Goal: Task Accomplishment & Management: Complete application form

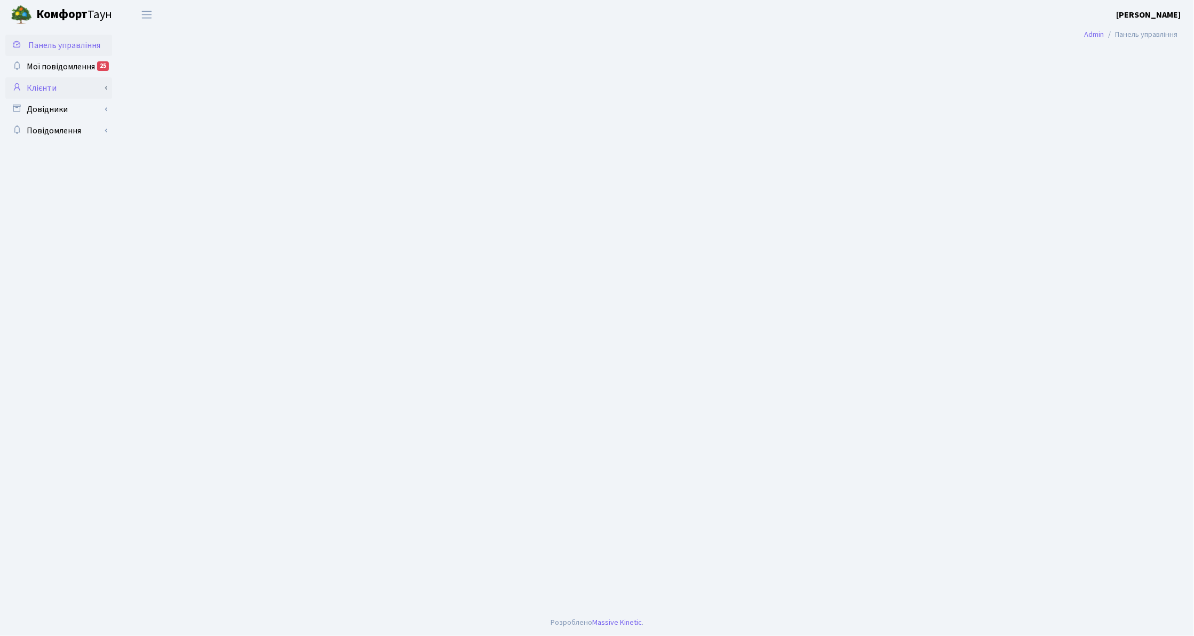
click at [47, 83] on link "Клієнти" at bounding box center [58, 87] width 107 height 21
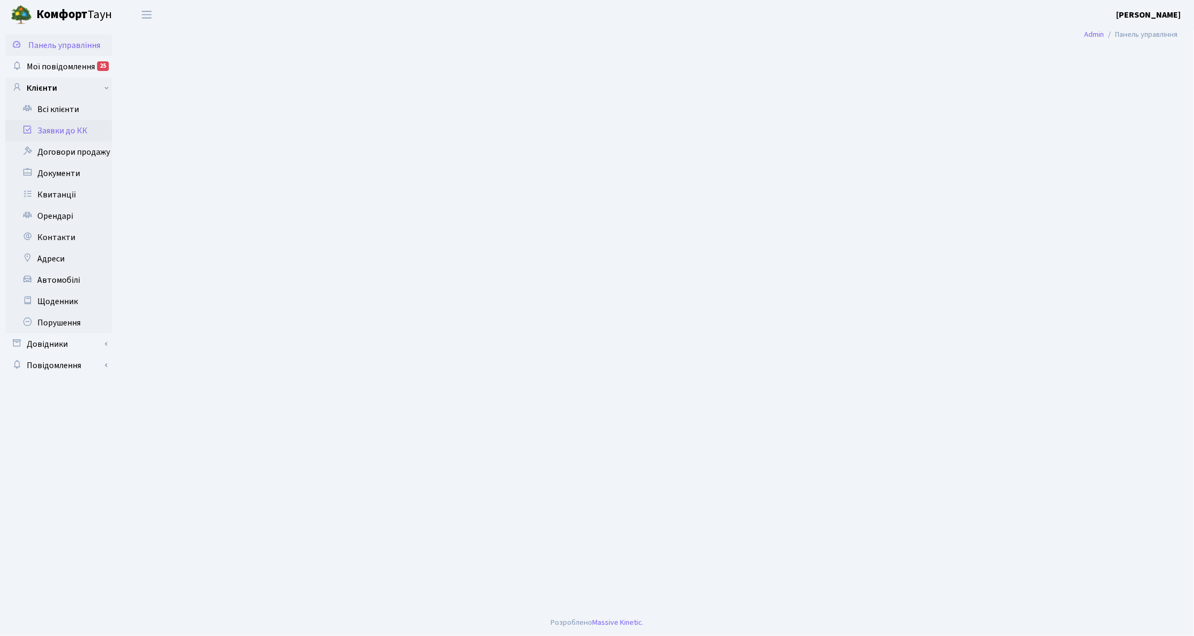
click at [61, 137] on link "Заявки до КК" at bounding box center [58, 130] width 107 height 21
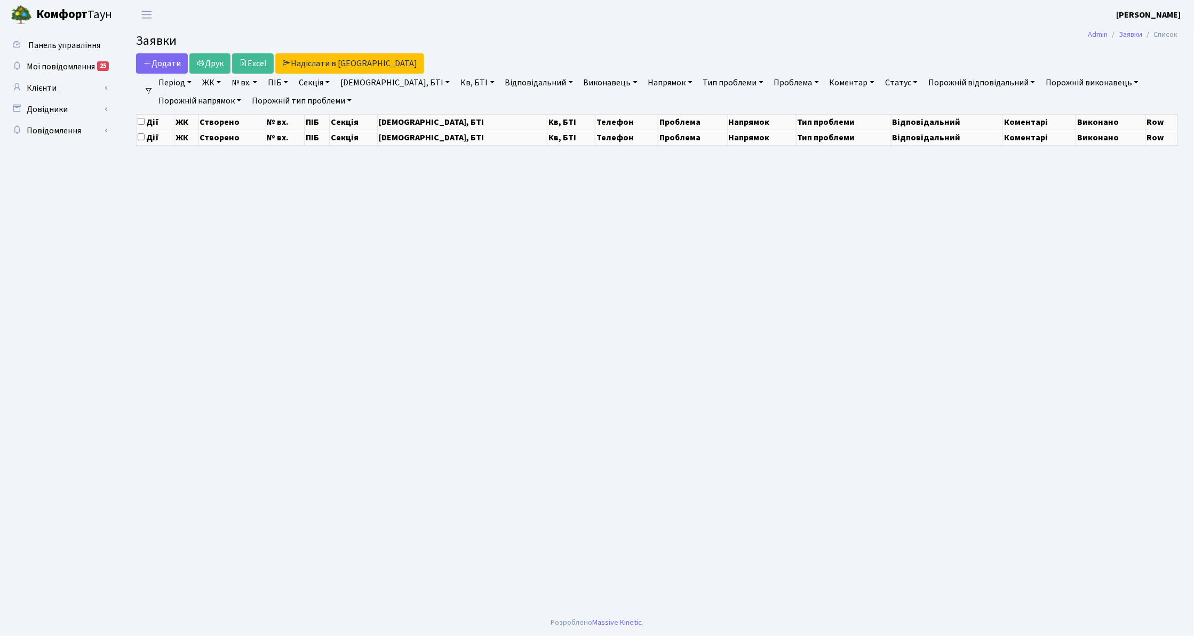
select select "25"
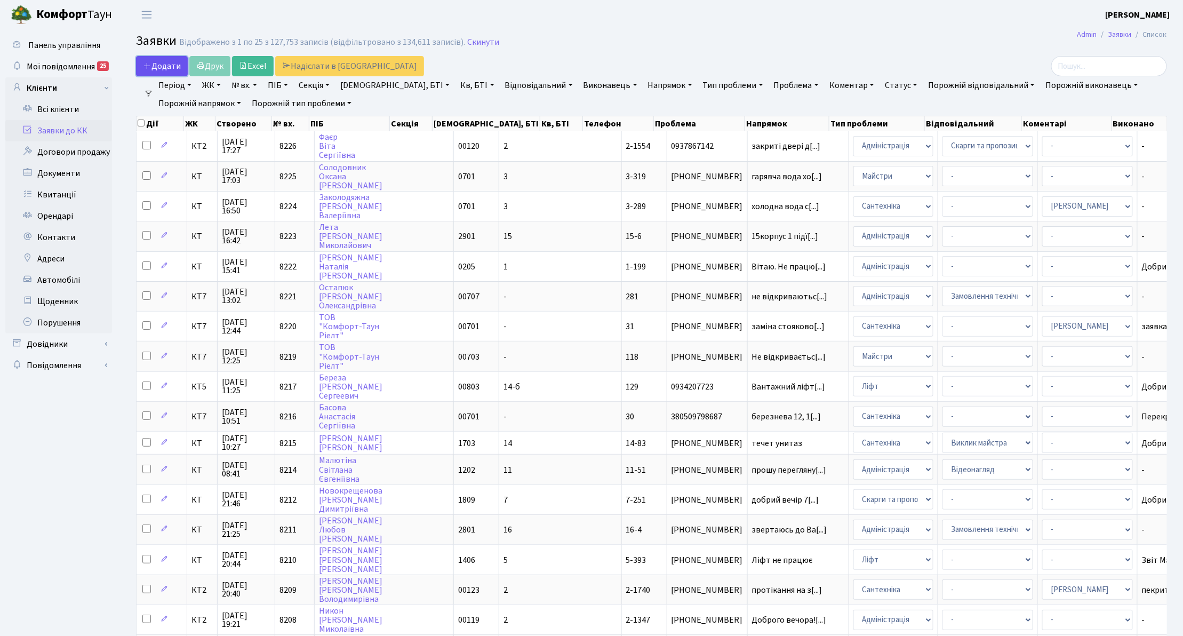
click at [168, 67] on span "Додати" at bounding box center [162, 66] width 38 height 12
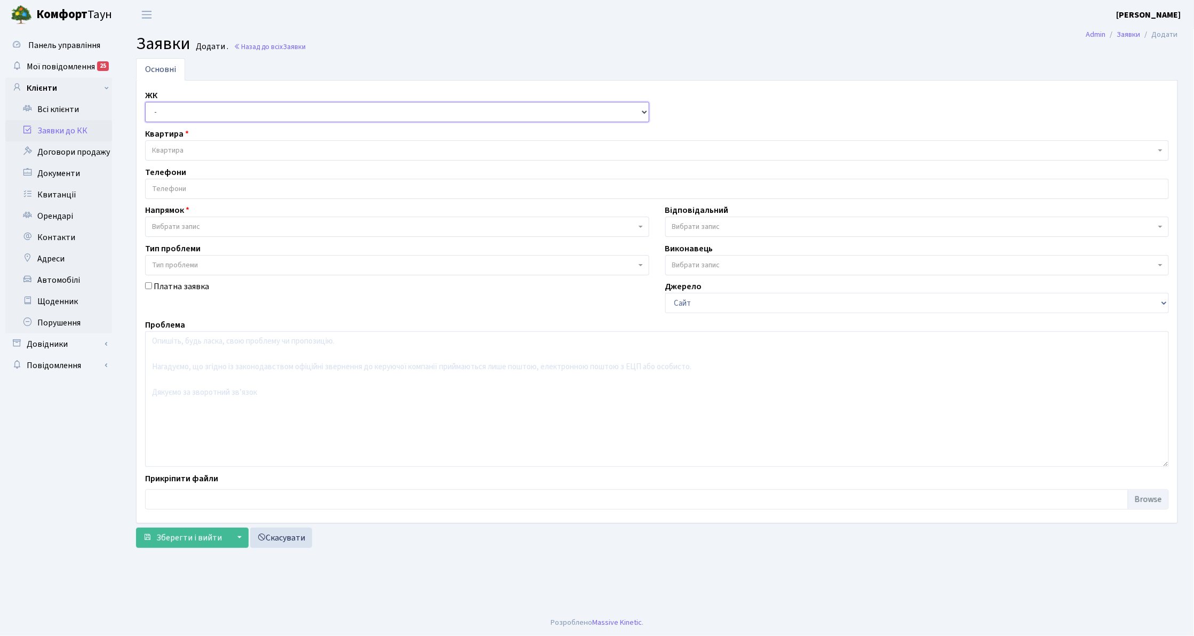
click at [157, 117] on select "- КТ, вул. Регенераторна, 4 КТ2, просп. Соборності, 17 КТ3, вул. Березнева, 16 …" at bounding box center [397, 112] width 504 height 20
select select "302"
click at [145, 102] on select "- КТ, вул. Регенераторна, 4 КТ2, просп. Соборності, 17 КТ3, вул. Березнева, 16 …" at bounding box center [397, 112] width 504 height 20
select select
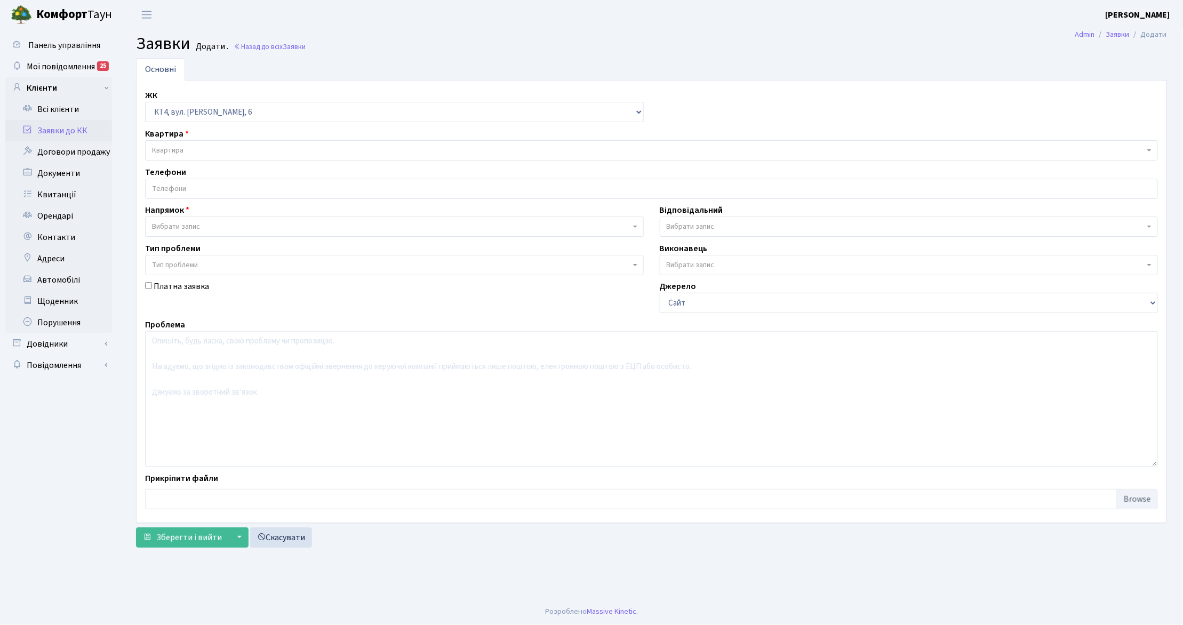
click at [180, 155] on span "Квартира" at bounding box center [167, 150] width 31 height 11
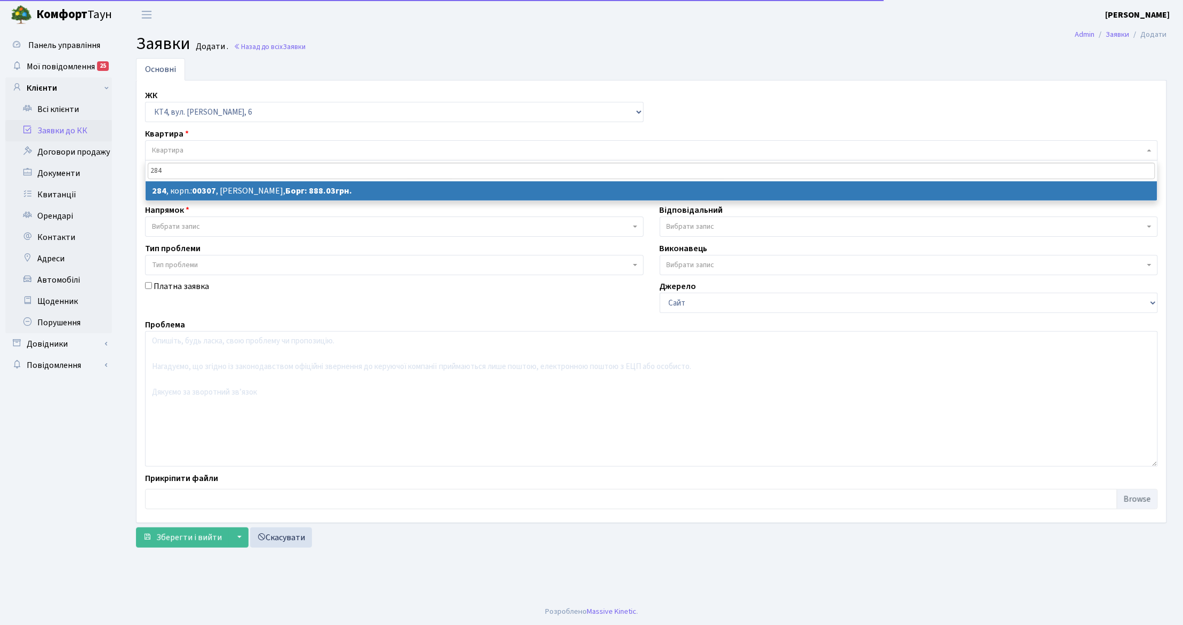
type input "284"
select select
select select "16998"
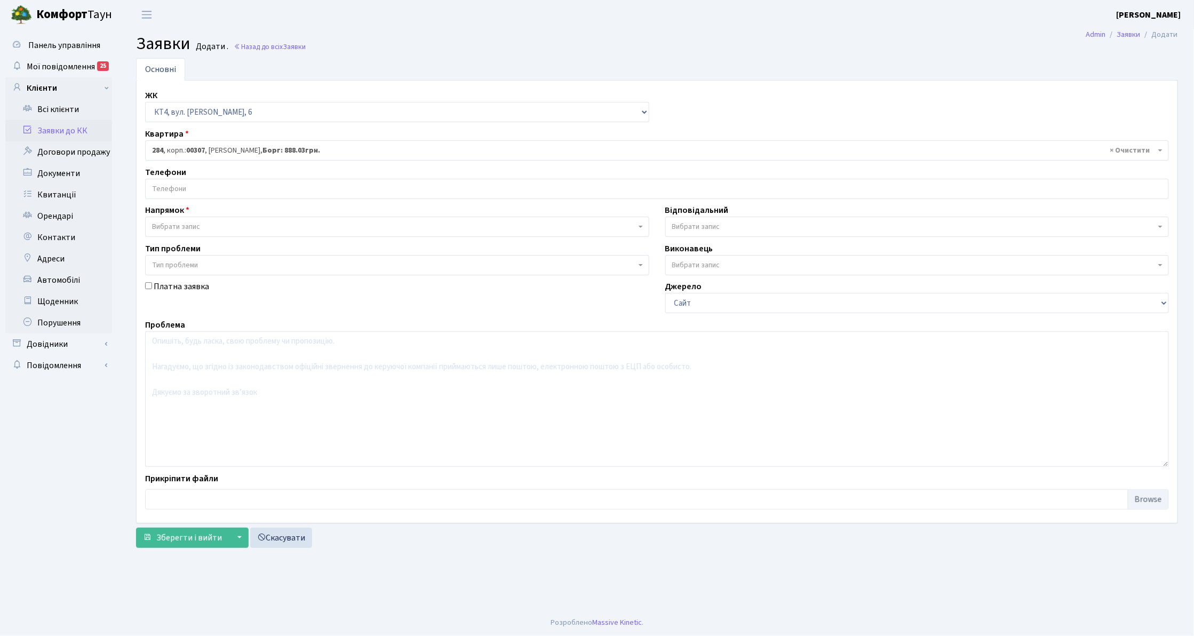
click at [222, 195] on input "search" at bounding box center [657, 188] width 1023 height 19
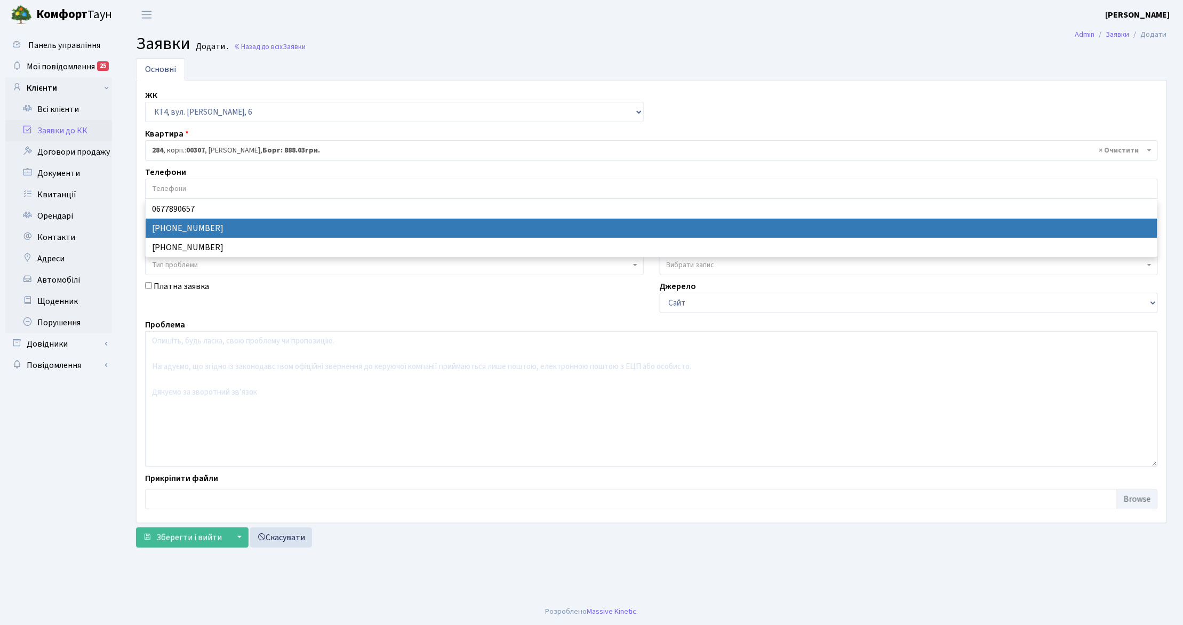
select select "40509"
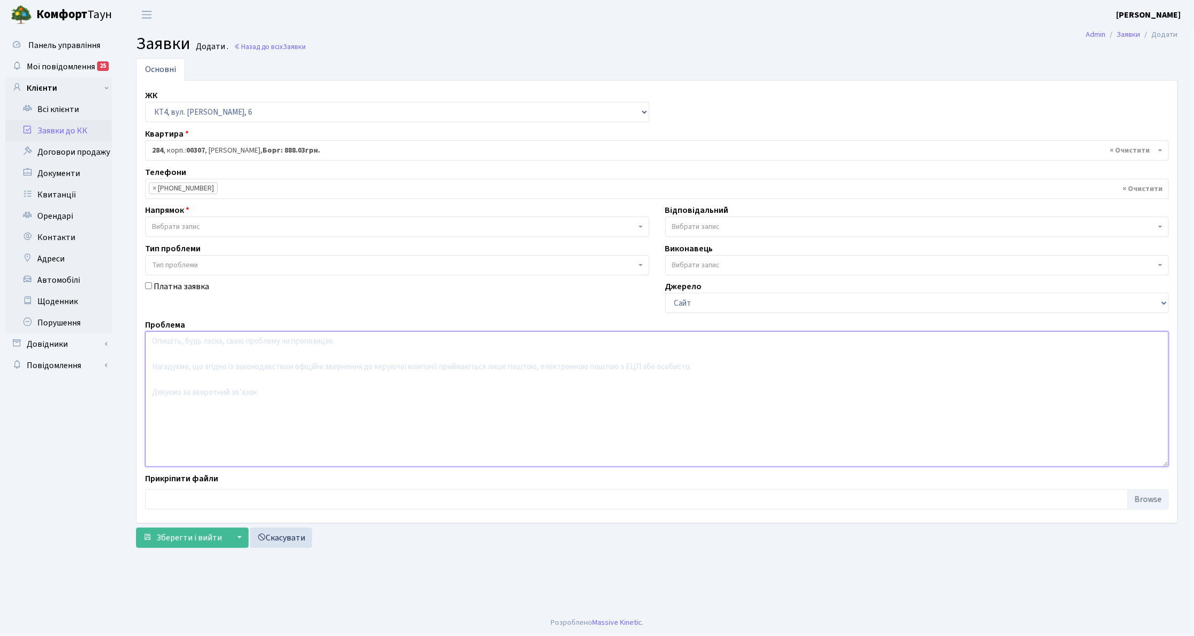
click at [217, 399] on textarea at bounding box center [657, 399] width 1024 height 136
type textarea "п.7 при русі в низ шум тертя ліфту"
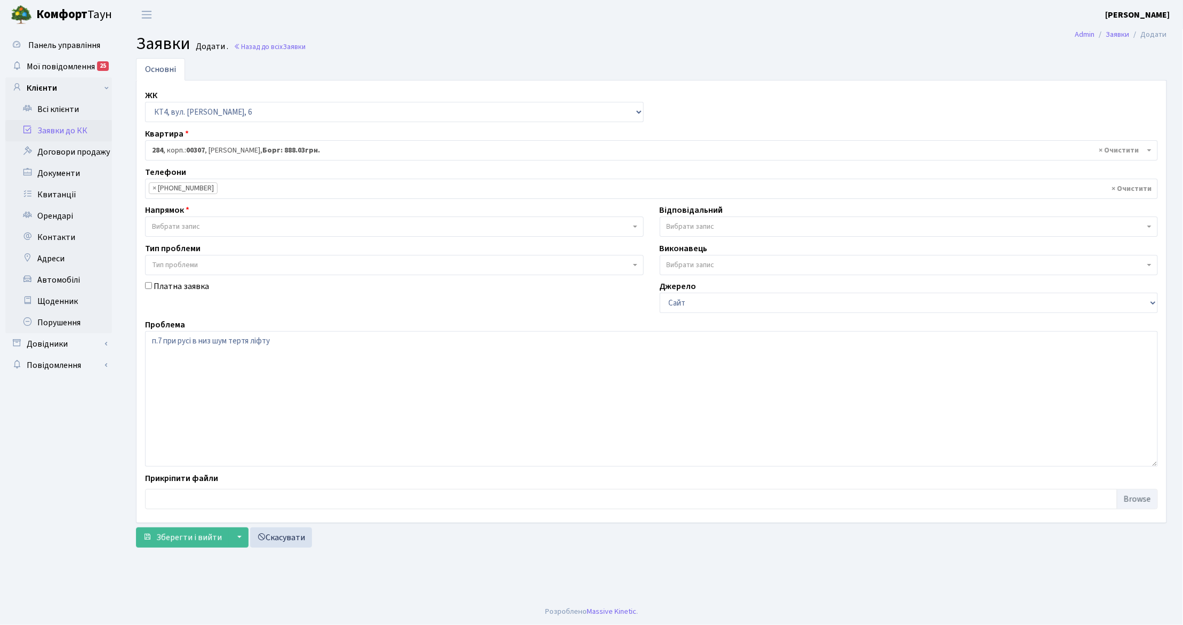
click at [169, 237] on body "Комфорт Таун Токарева Ю. Д. Мій обліковий запис Вийти Панель управління Мої пов…" at bounding box center [591, 312] width 1183 height 625
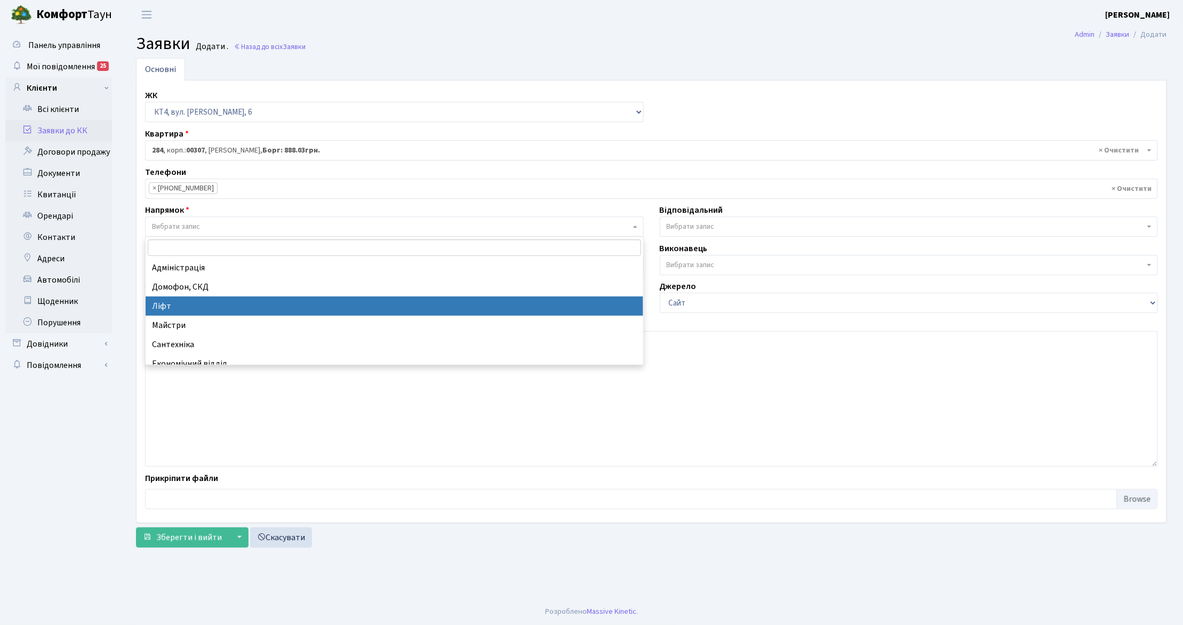
select select "16"
select select
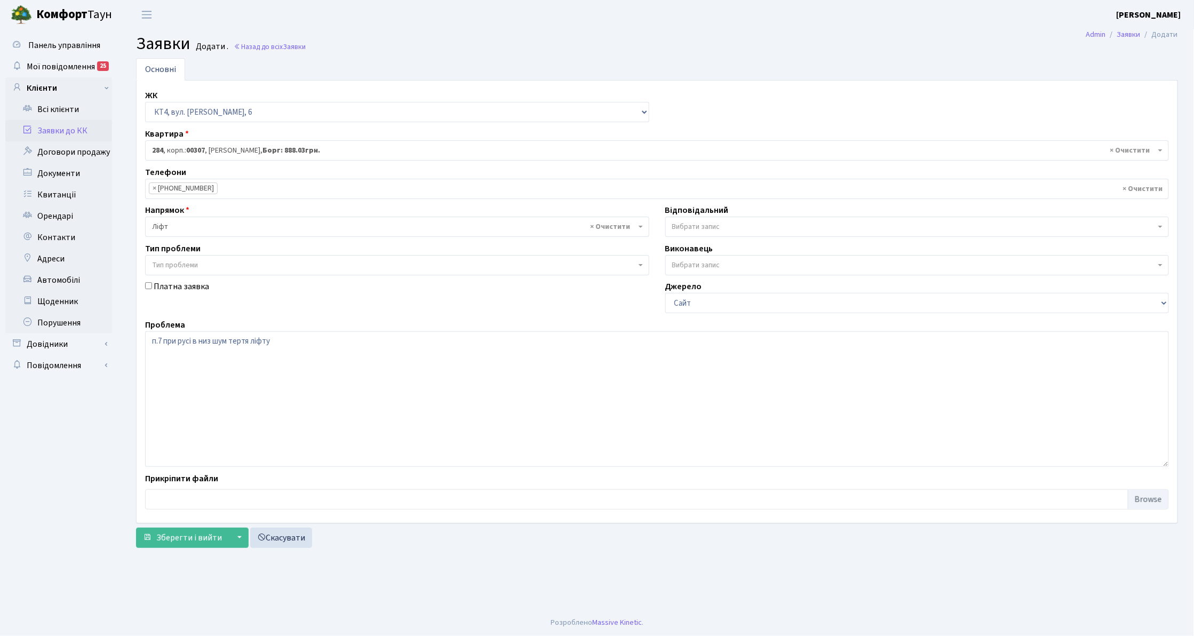
click at [677, 228] on span "Вибрати запис" at bounding box center [696, 226] width 48 height 11
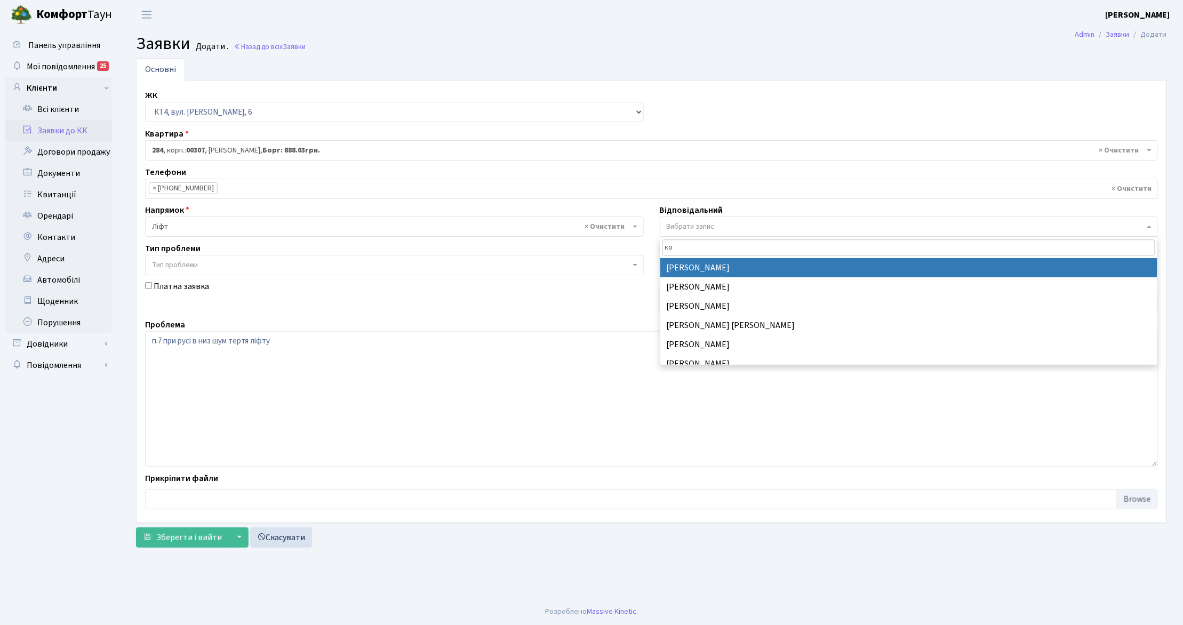
type input "кос"
click at [716, 256] on input "кос" at bounding box center [910, 248] width 494 height 17
click at [169, 544] on span "Зберегти і вийти" at bounding box center [189, 538] width 66 height 12
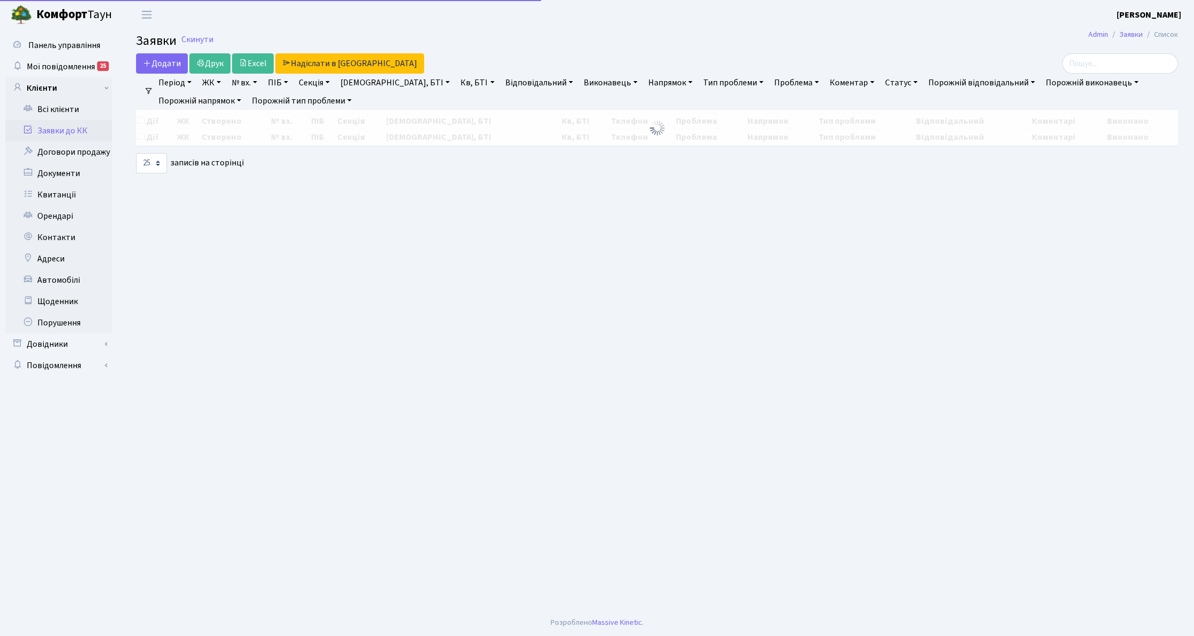
select select "25"
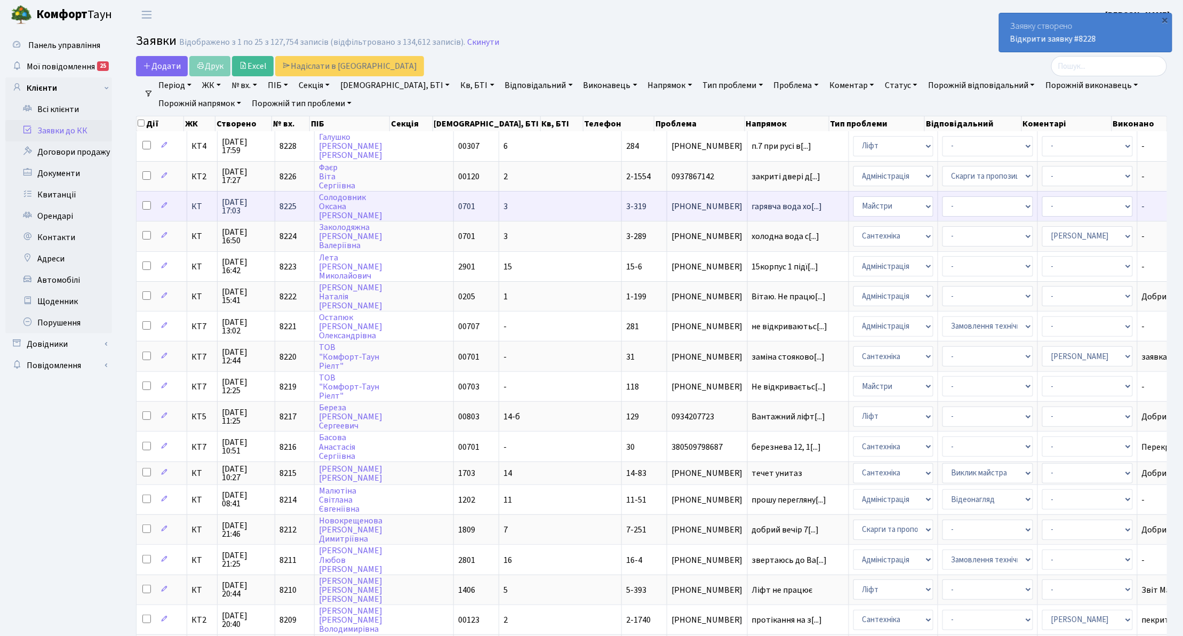
click at [195, 208] on span "КТ" at bounding box center [202, 206] width 21 height 9
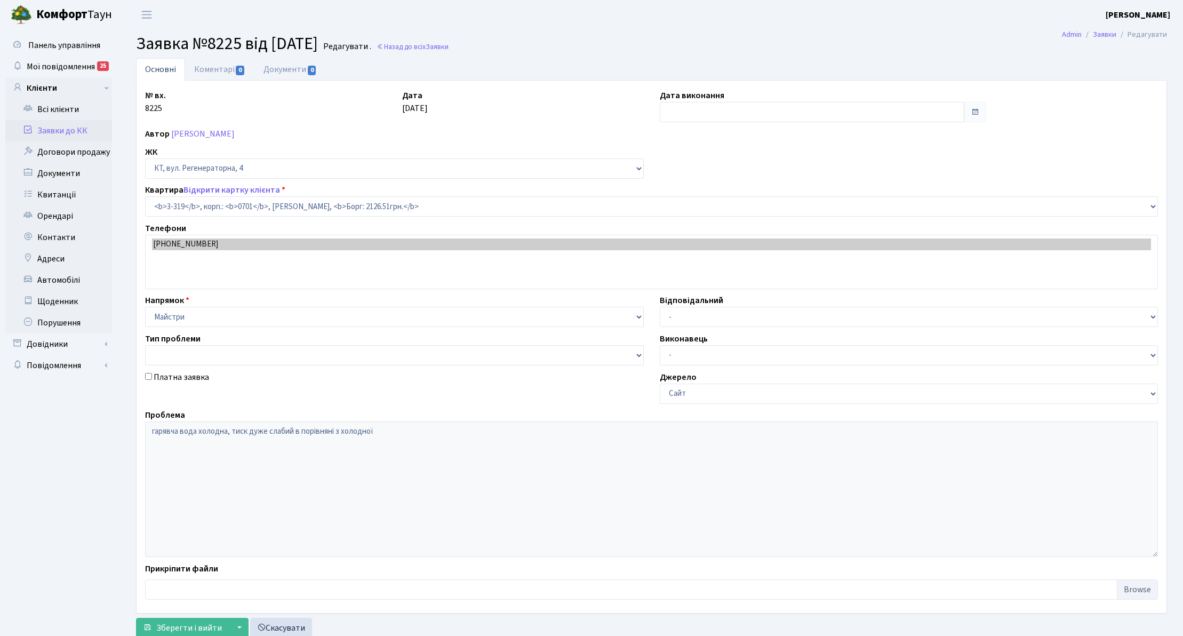
select select "1537"
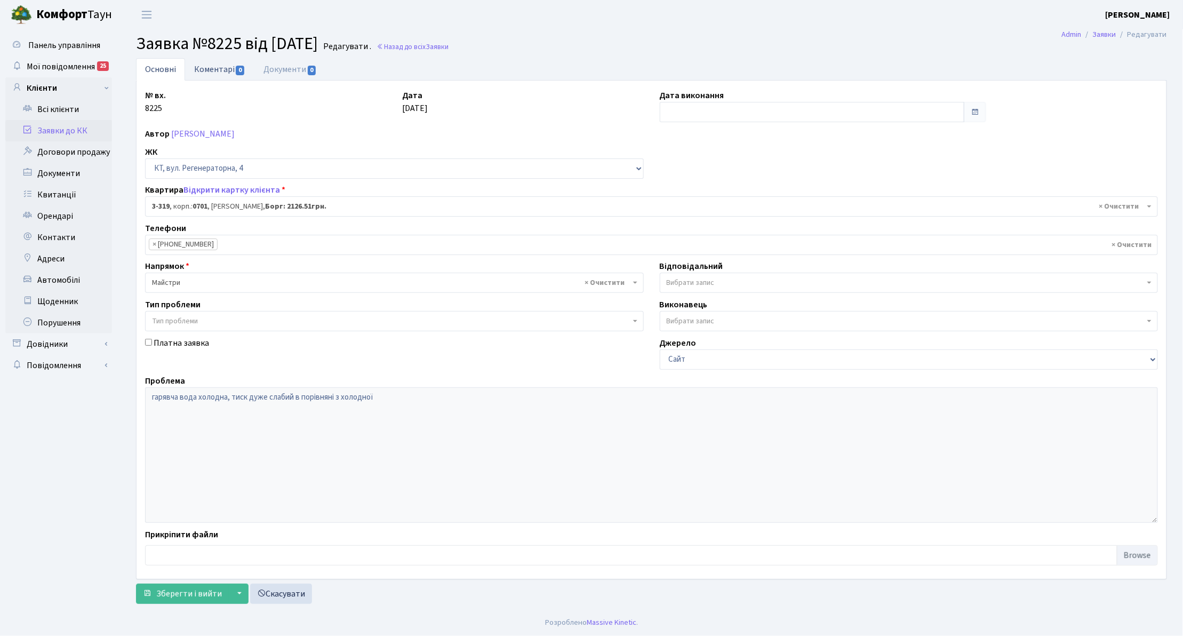
click at [208, 70] on link "Коментарі 0" at bounding box center [219, 69] width 69 height 22
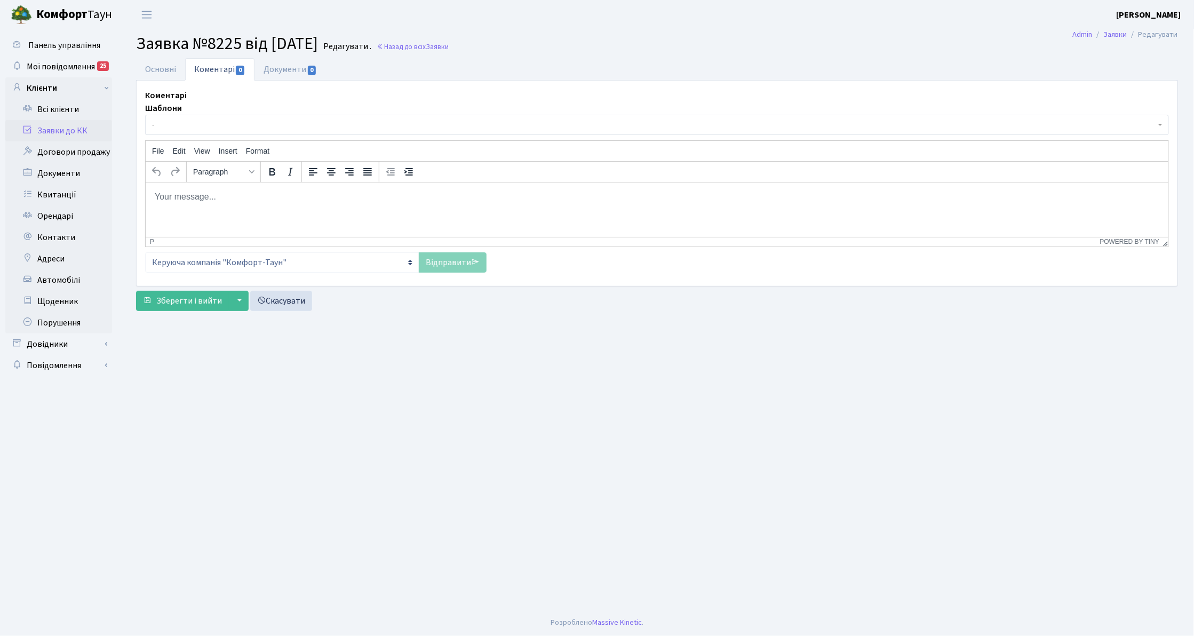
click at [187, 121] on span "-" at bounding box center [654, 125] width 1004 height 11
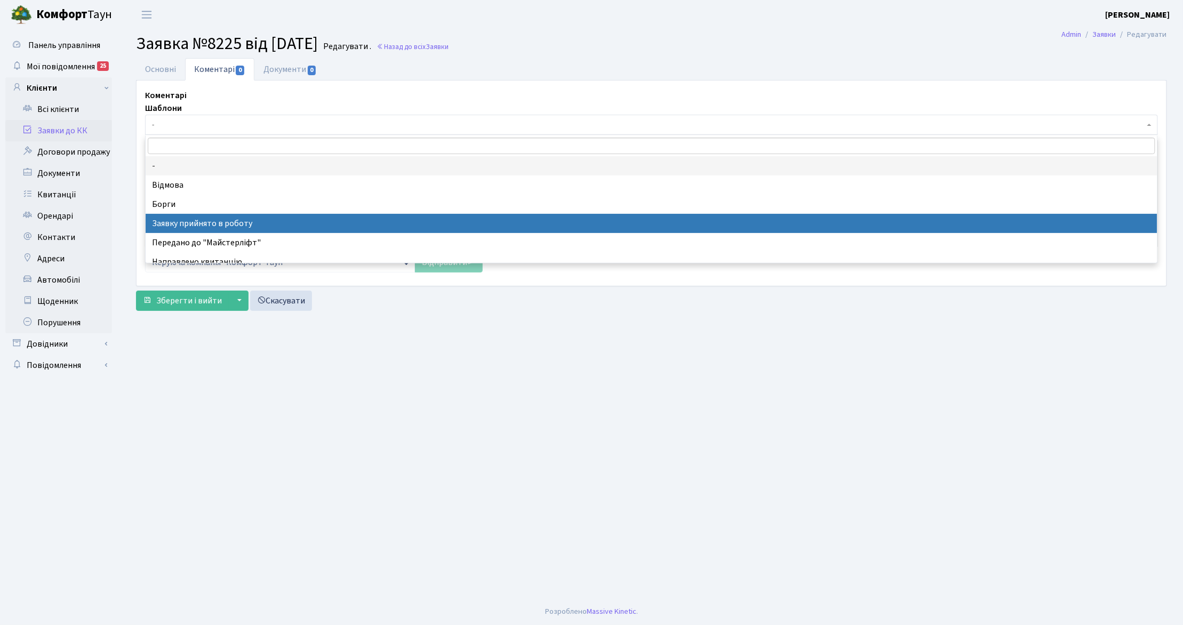
select select "7"
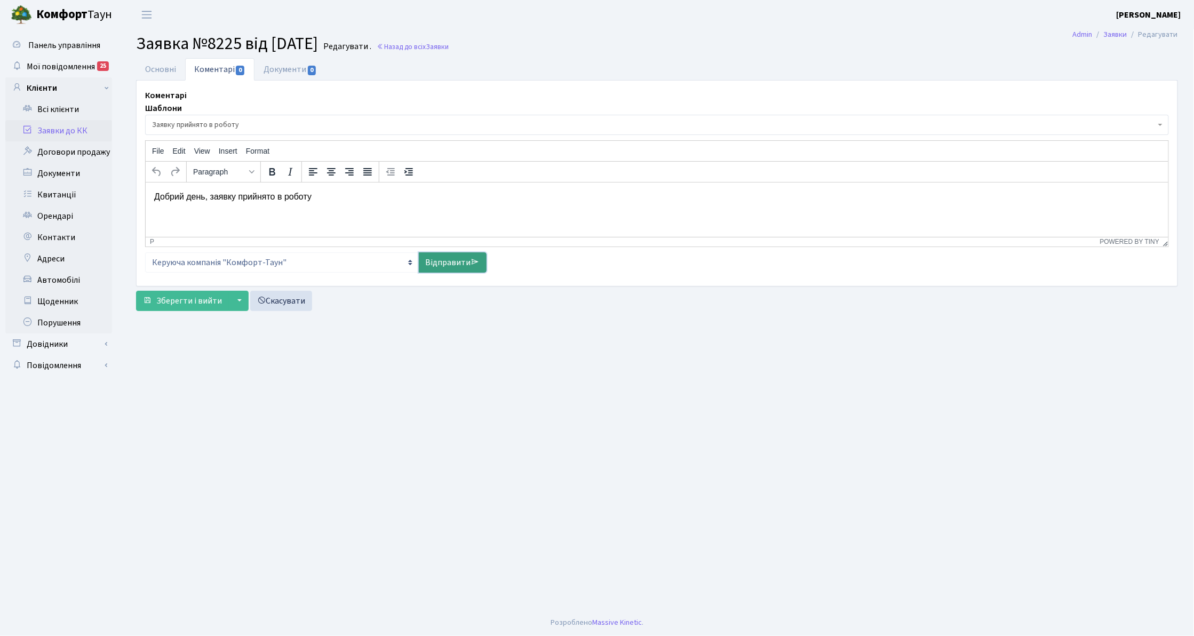
click at [442, 257] on link "Відправити" at bounding box center [453, 262] width 68 height 20
select select
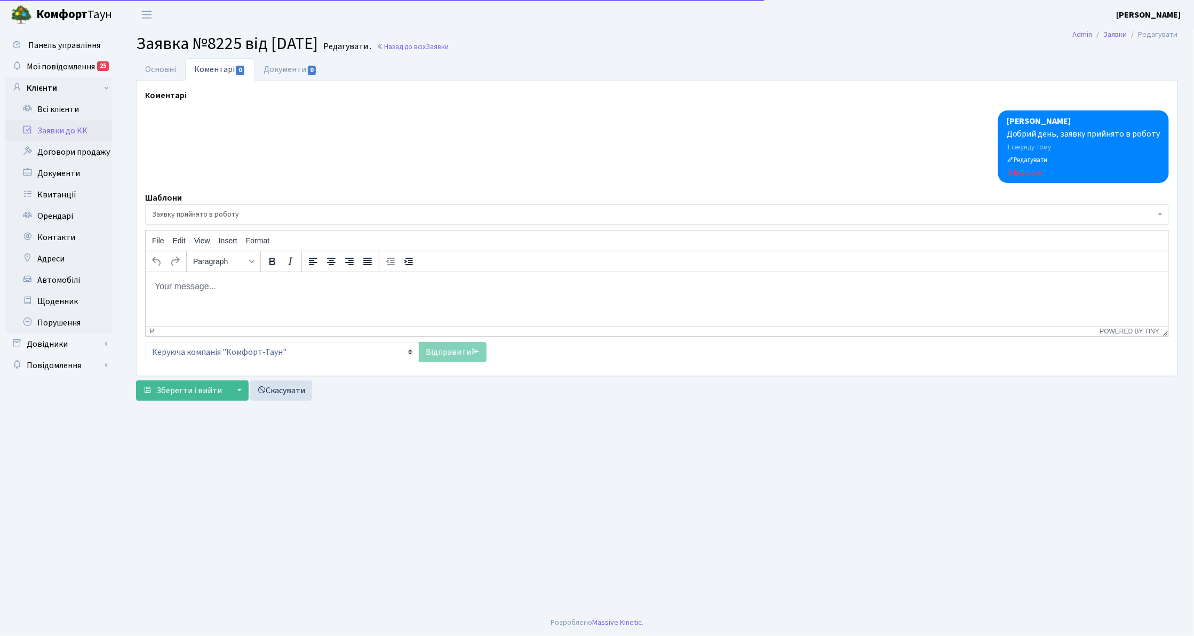
click at [337, 277] on html at bounding box center [656, 286] width 1023 height 29
click at [81, 122] on link "Заявки до КК" at bounding box center [58, 130] width 107 height 21
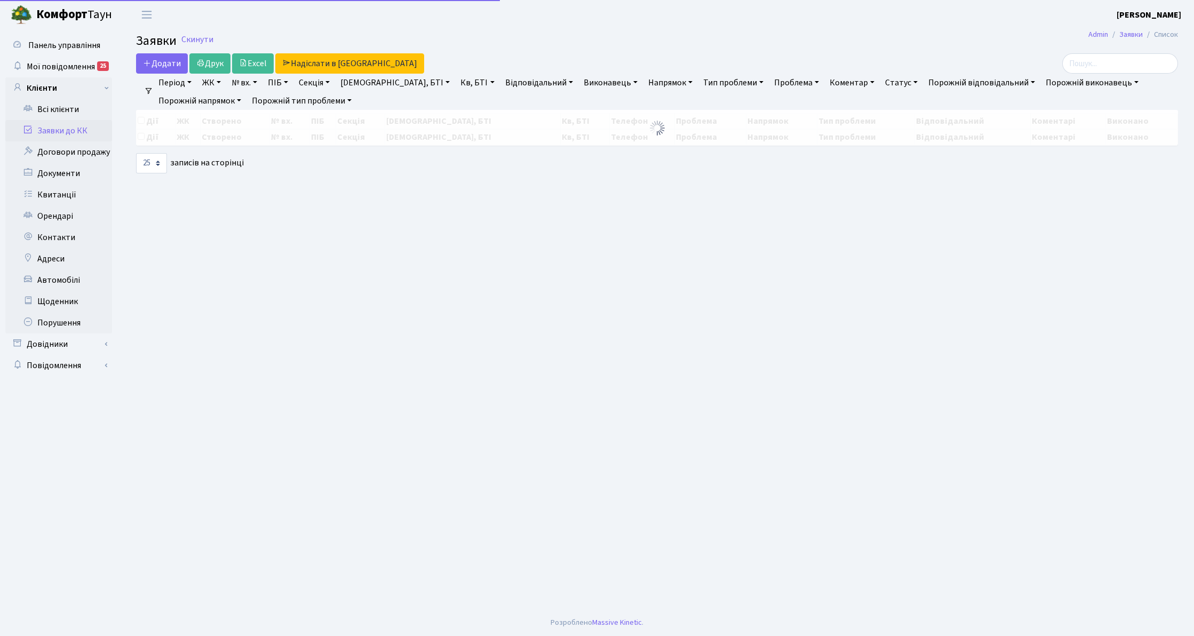
select select "25"
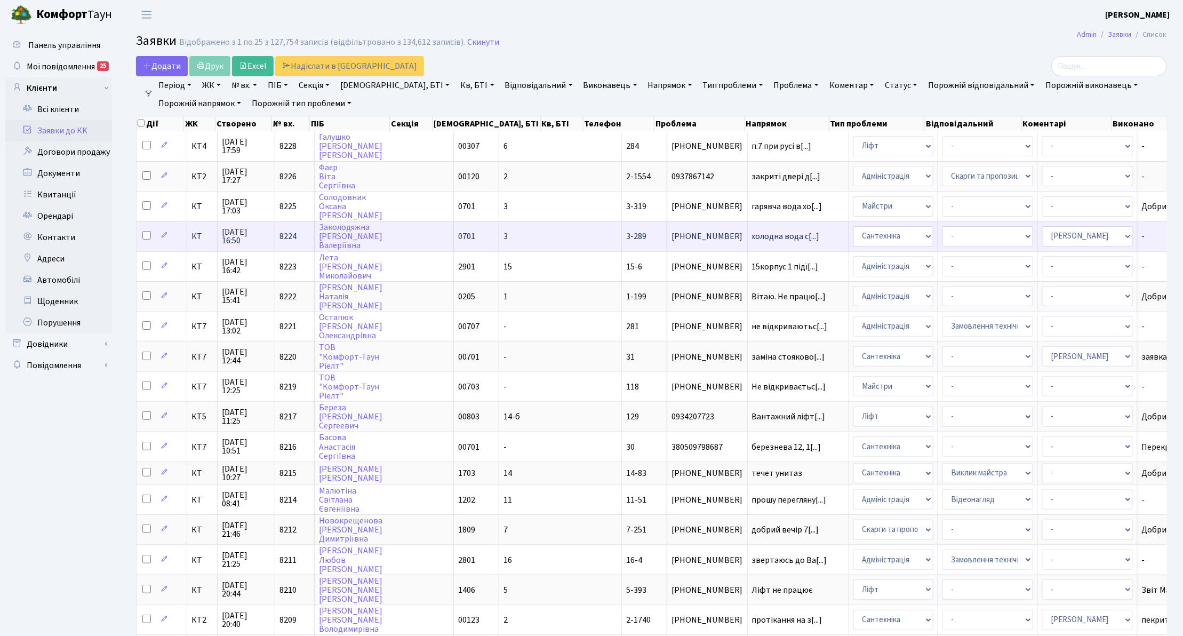
click at [198, 232] on span "КТ" at bounding box center [202, 236] width 21 height 9
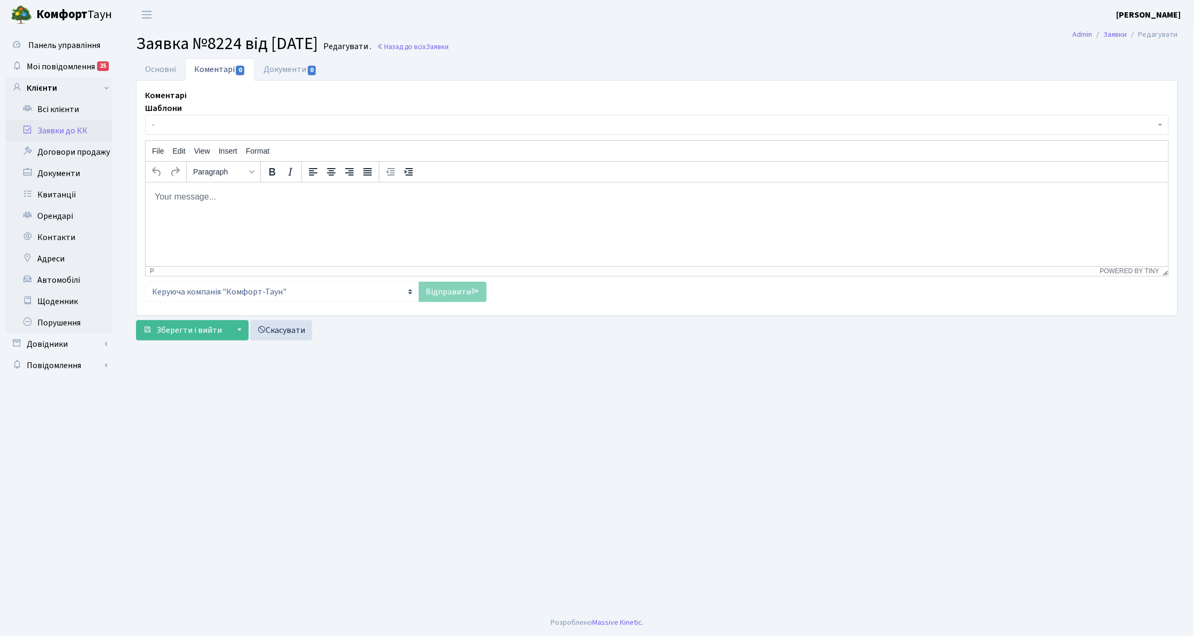
click at [197, 135] on body "Комфорт Таун Токарева Ю. Д. Мій обліковий запис Вийти Панель управління Мої пов…" at bounding box center [597, 318] width 1194 height 636
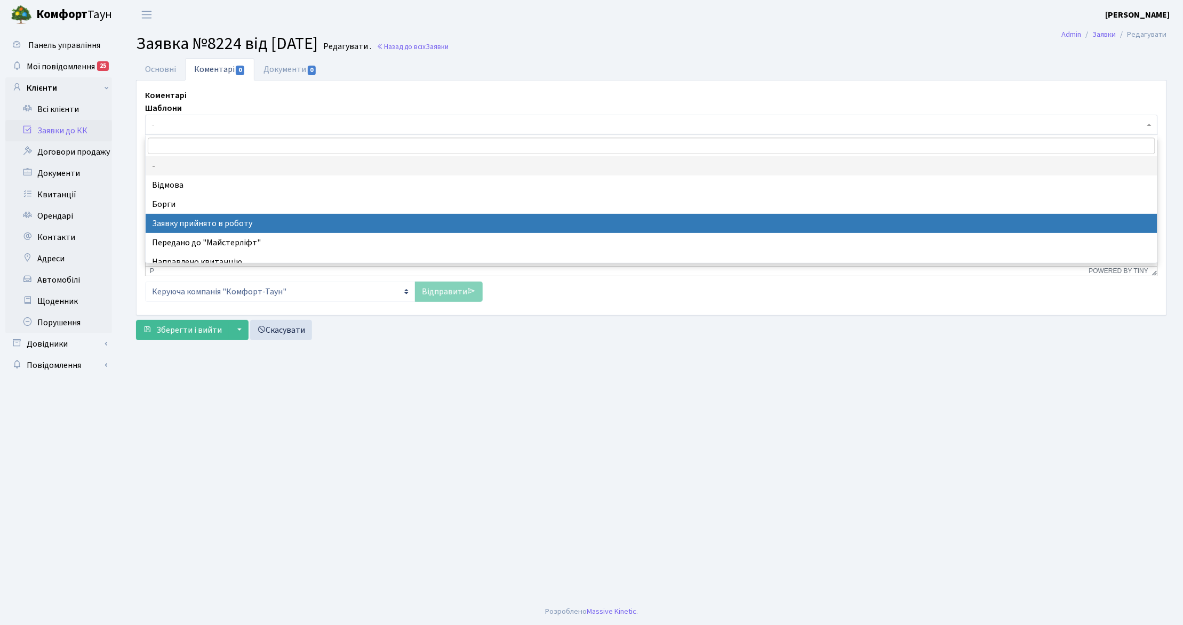
select select "7"
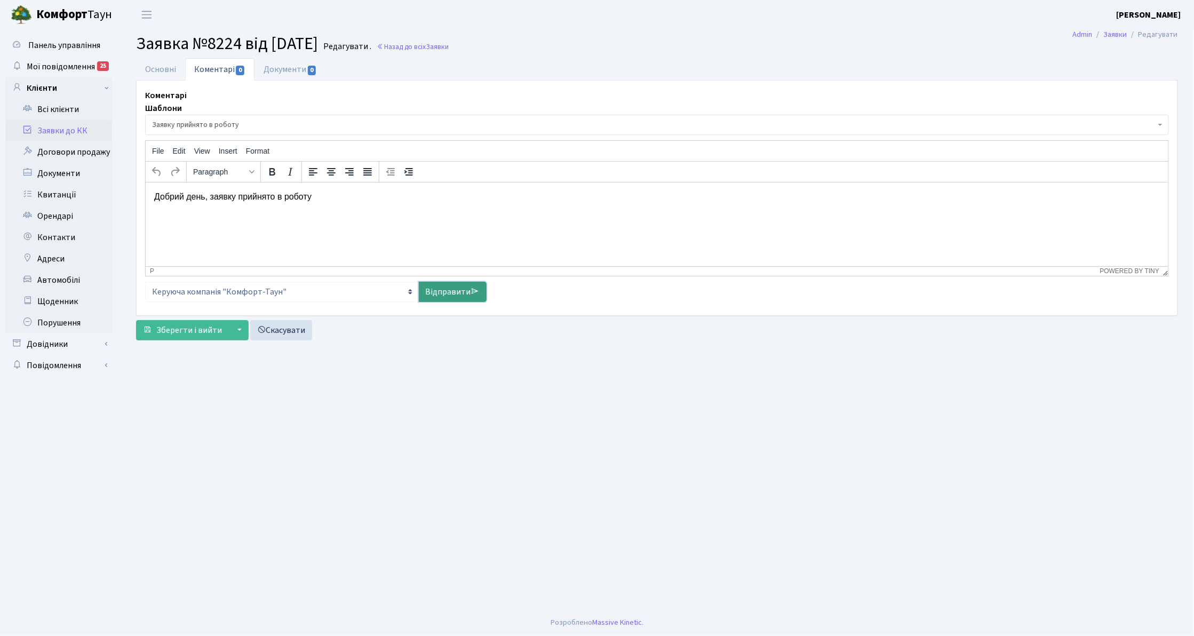
click at [456, 287] on link "Відправити" at bounding box center [453, 292] width 68 height 20
select select
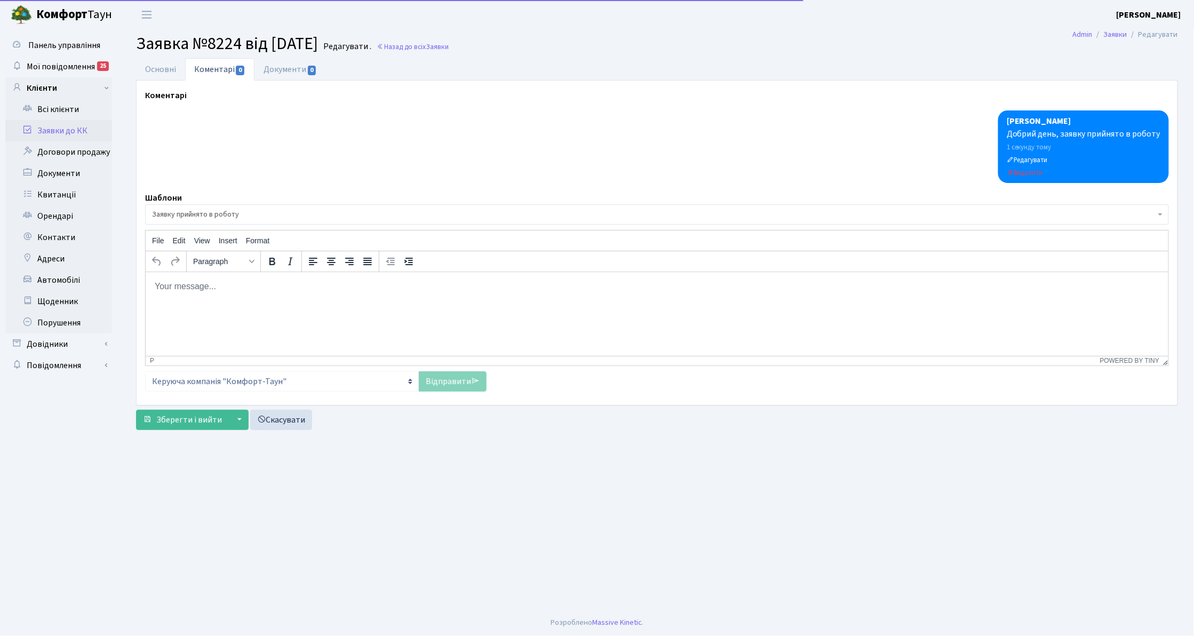
click at [75, 130] on link "Заявки до КК" at bounding box center [58, 130] width 107 height 21
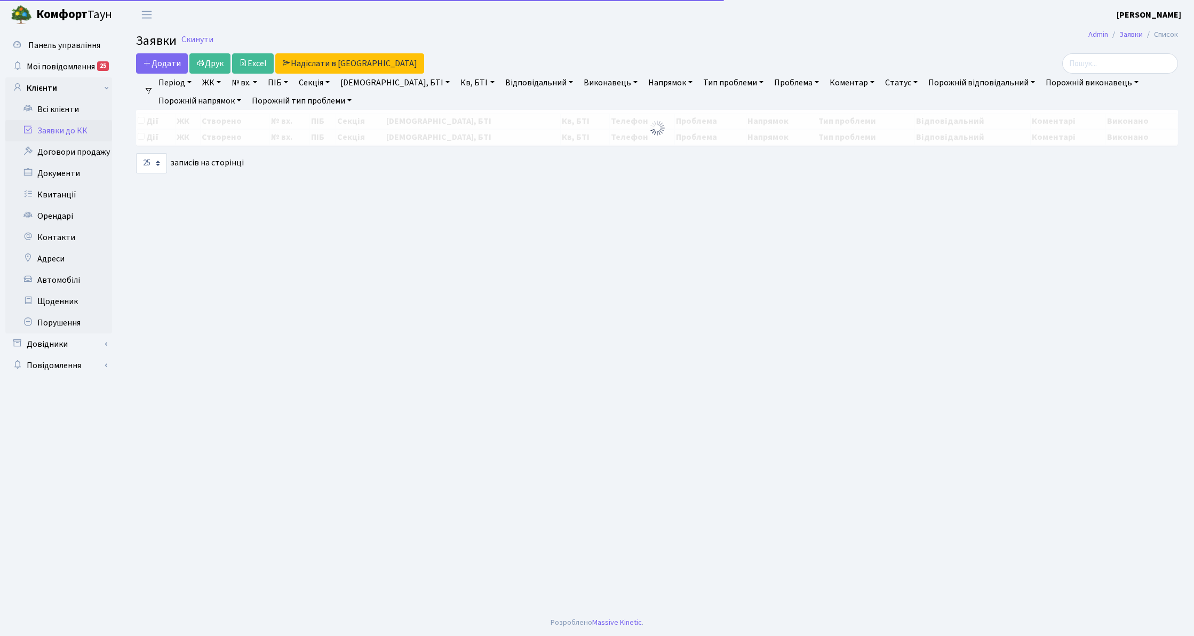
select select "25"
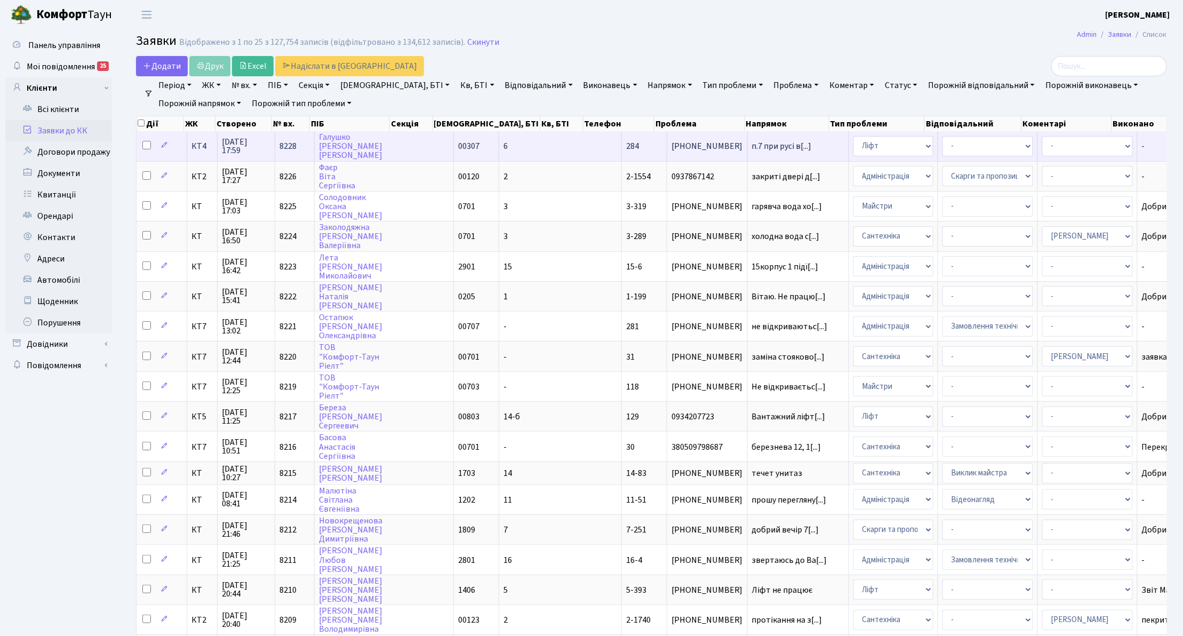
scroll to position [1, 0]
click at [193, 150] on span "КТ4" at bounding box center [202, 146] width 21 height 9
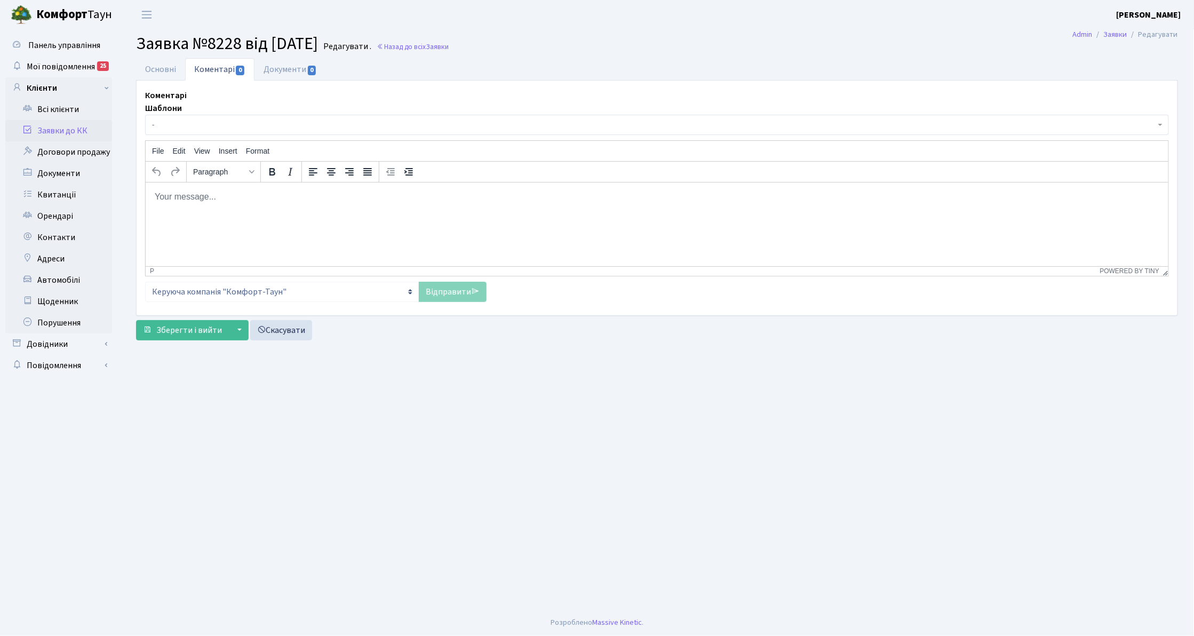
click at [216, 133] on span "-" at bounding box center [657, 125] width 1024 height 20
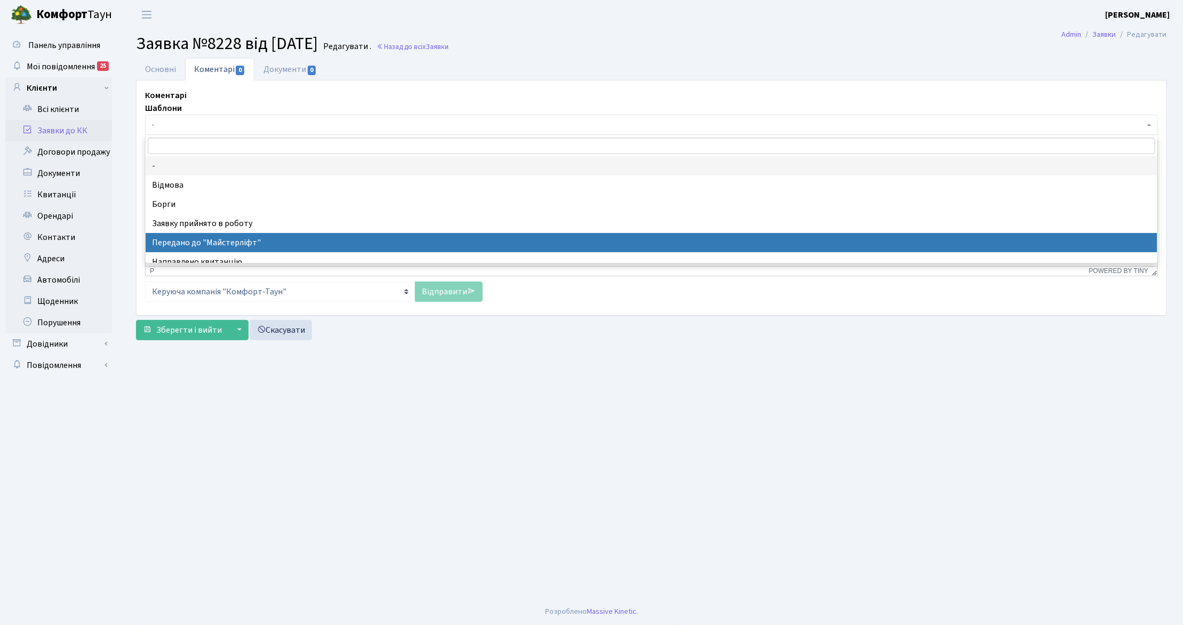
select select "9"
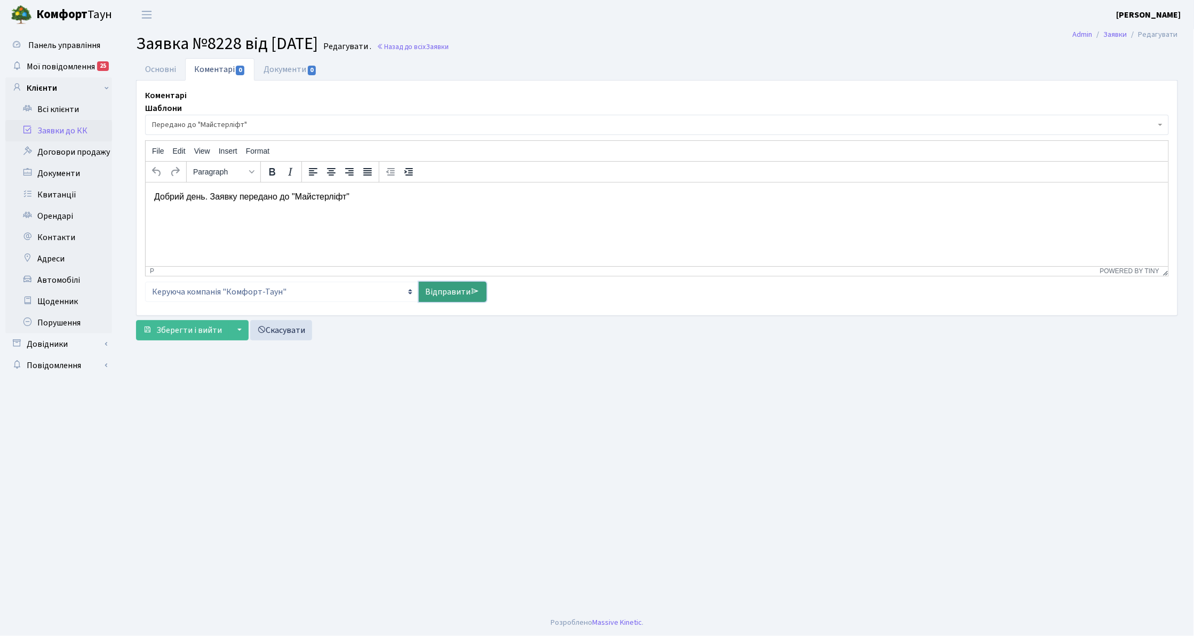
click at [432, 299] on link "Відправити" at bounding box center [453, 292] width 68 height 20
click at [65, 130] on link "Заявки до КК" at bounding box center [58, 130] width 107 height 21
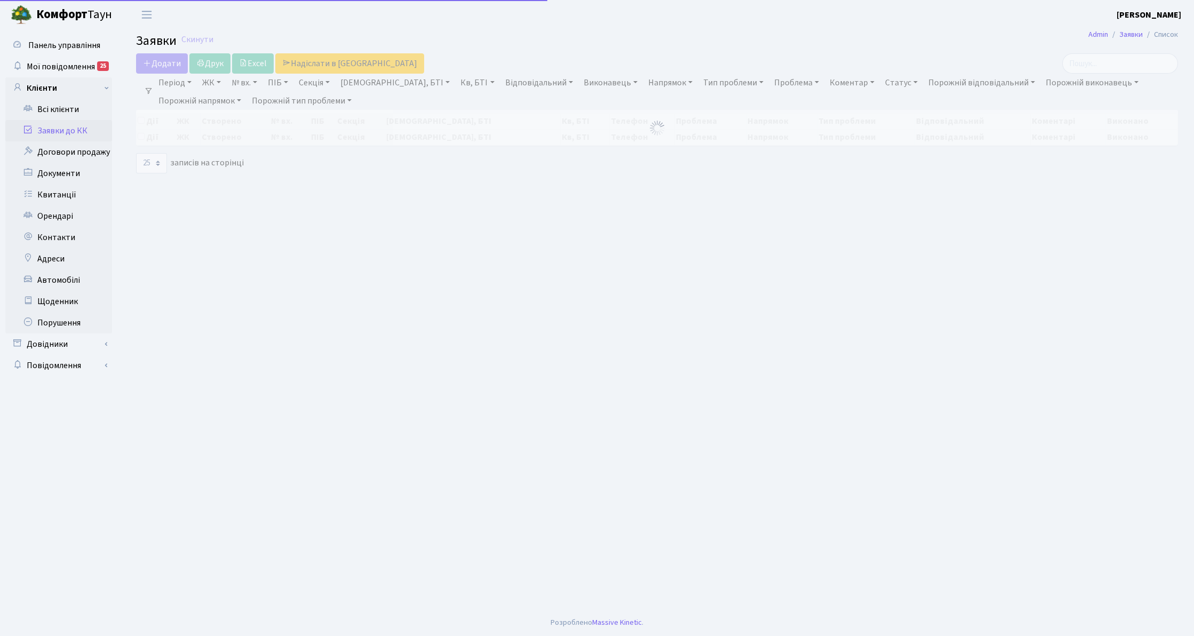
select select "25"
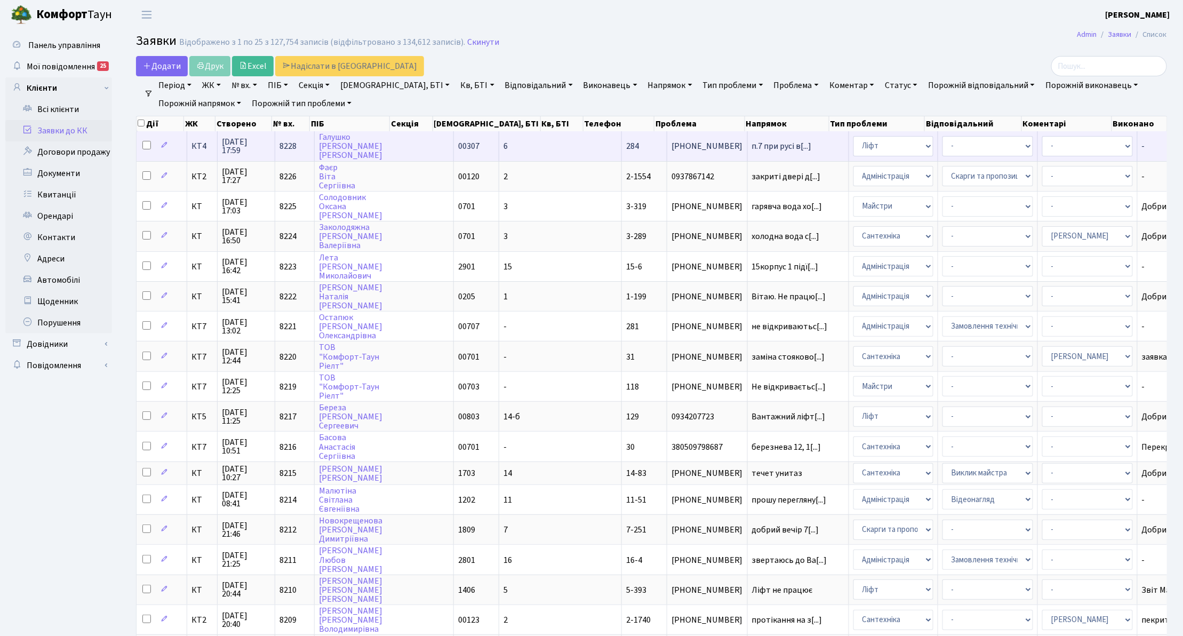
click at [196, 144] on span "КТ4" at bounding box center [202, 146] width 21 height 9
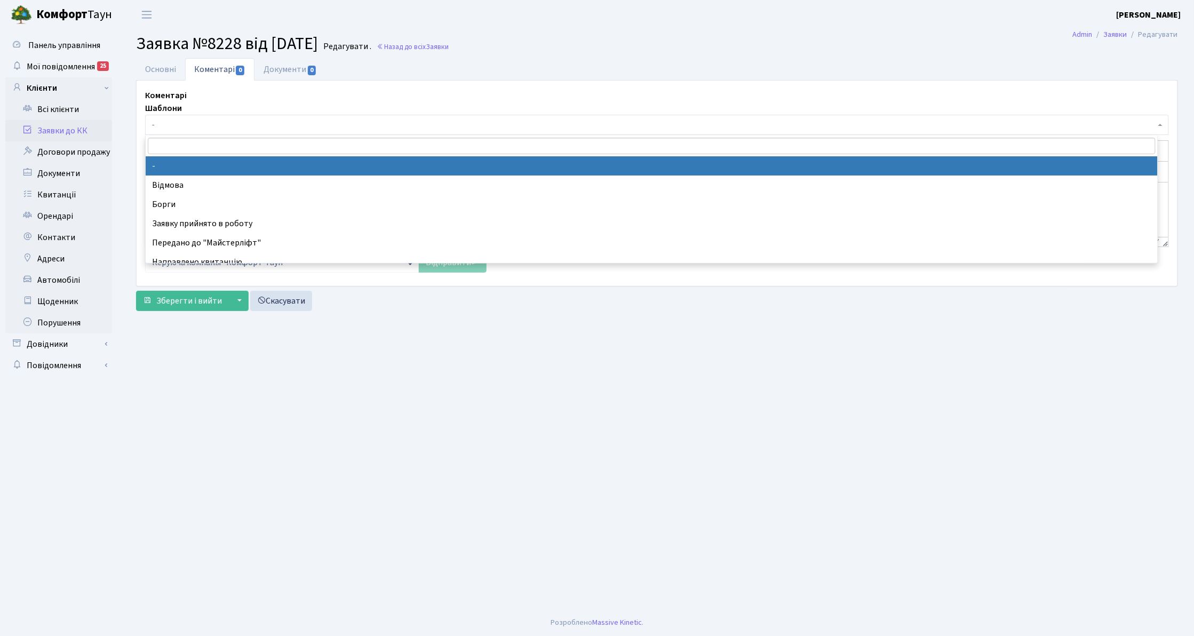
click at [195, 122] on span "-" at bounding box center [654, 125] width 1004 height 11
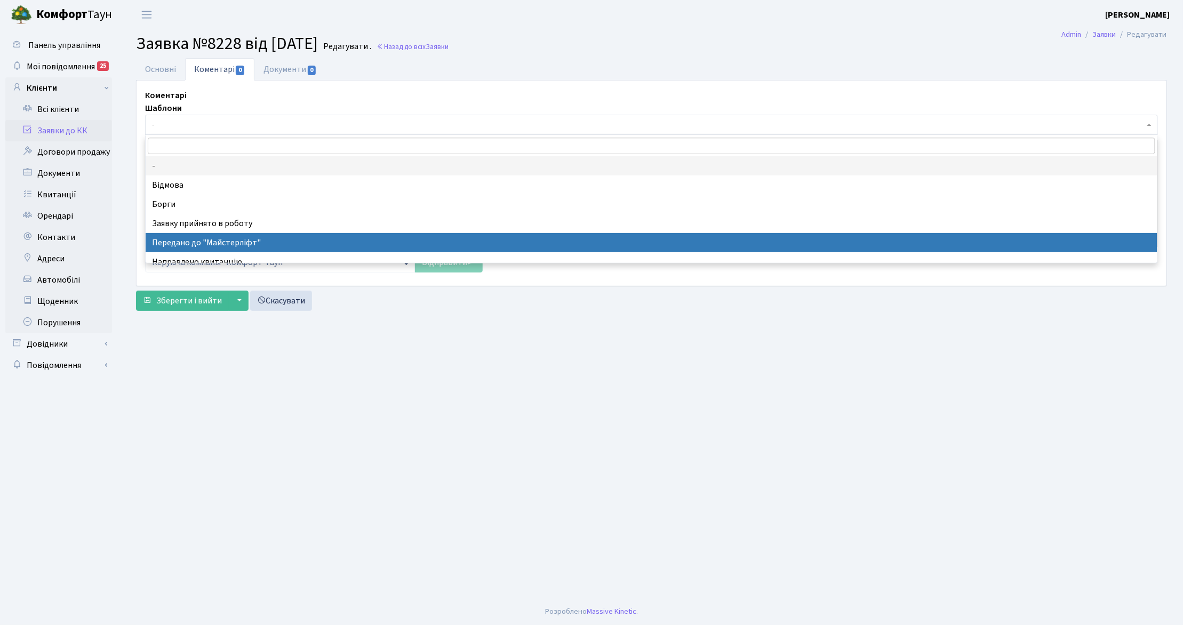
select select "9"
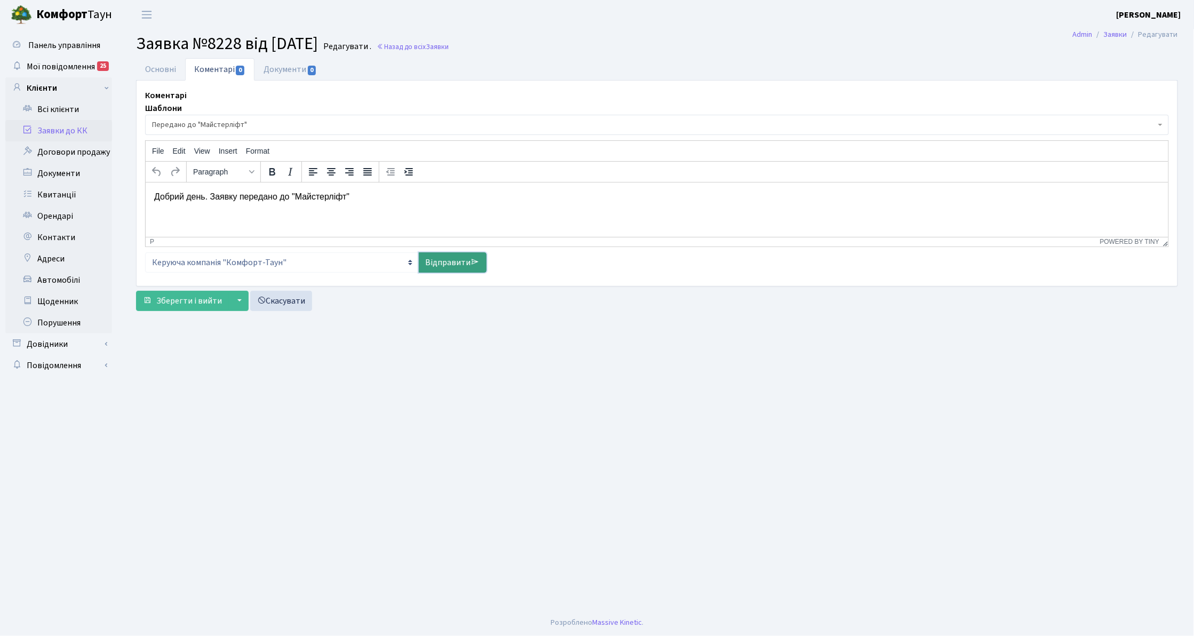
click at [474, 271] on link "Відправити" at bounding box center [453, 262] width 68 height 20
select select
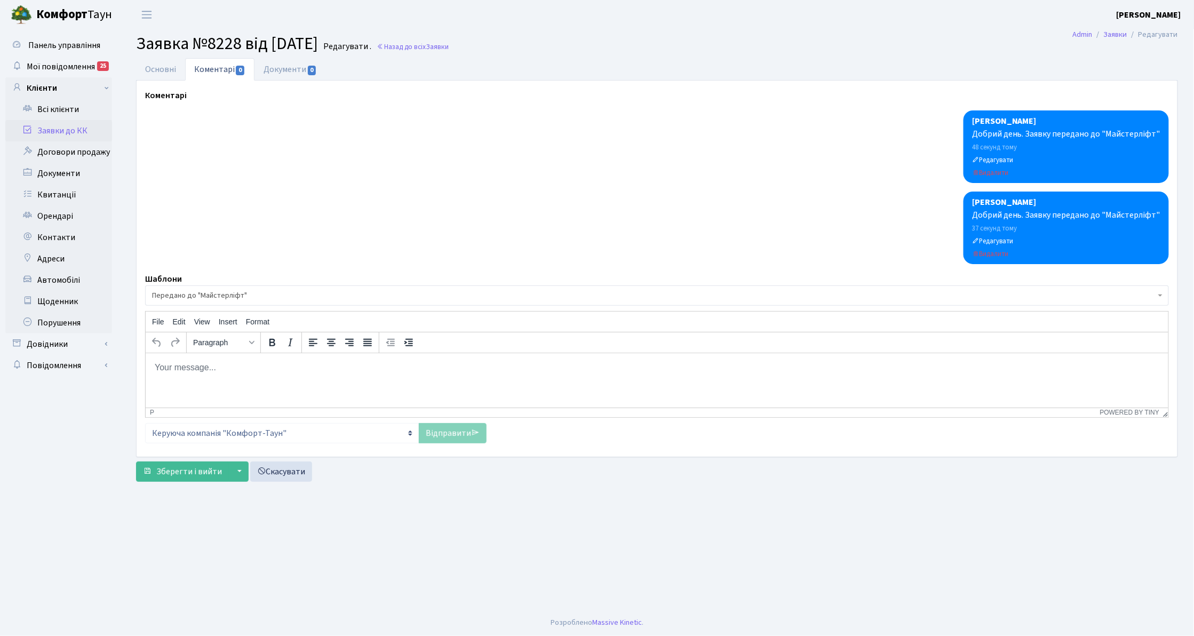
click at [60, 124] on link "Заявки до КК" at bounding box center [58, 130] width 107 height 21
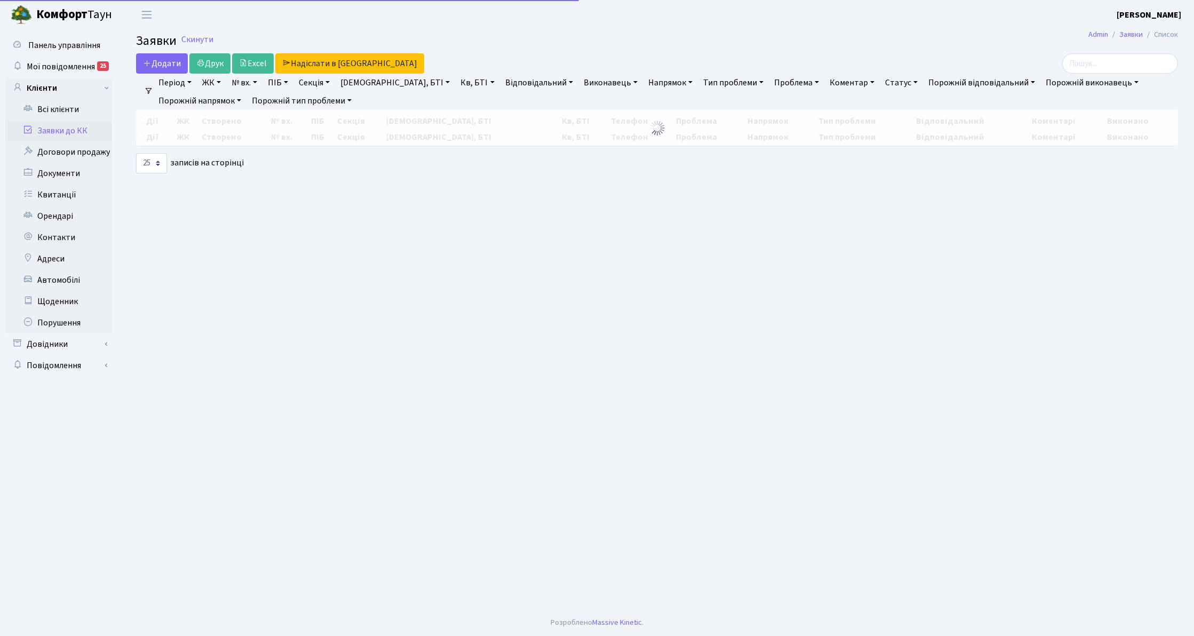
select select "25"
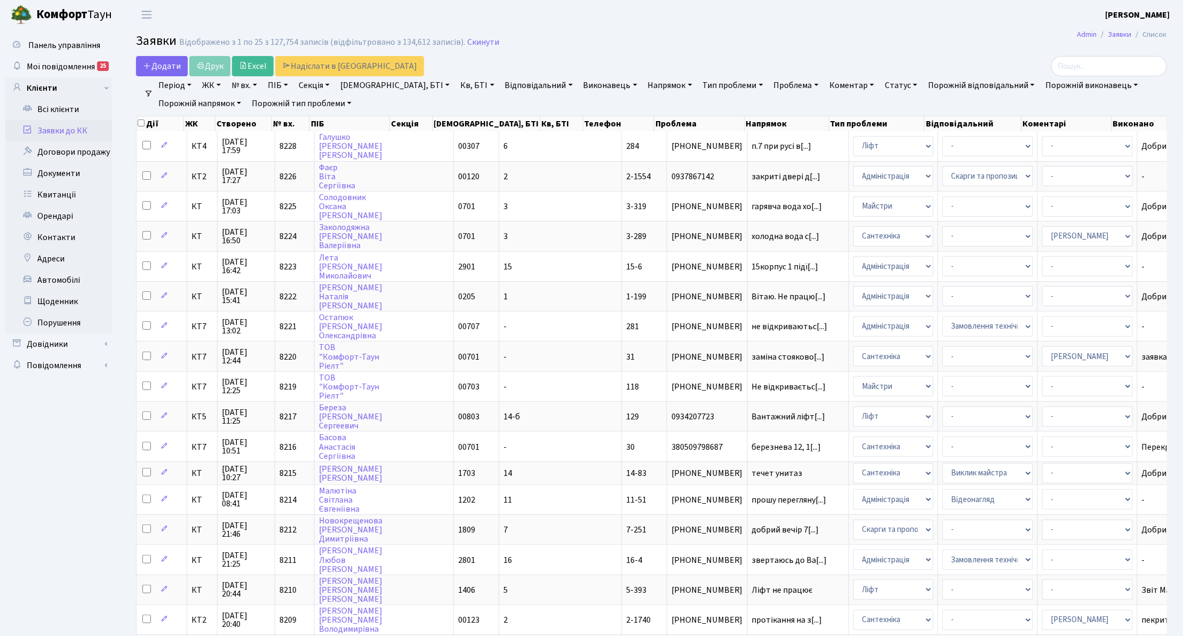
click at [99, 128] on link "Заявки до КК" at bounding box center [58, 130] width 107 height 21
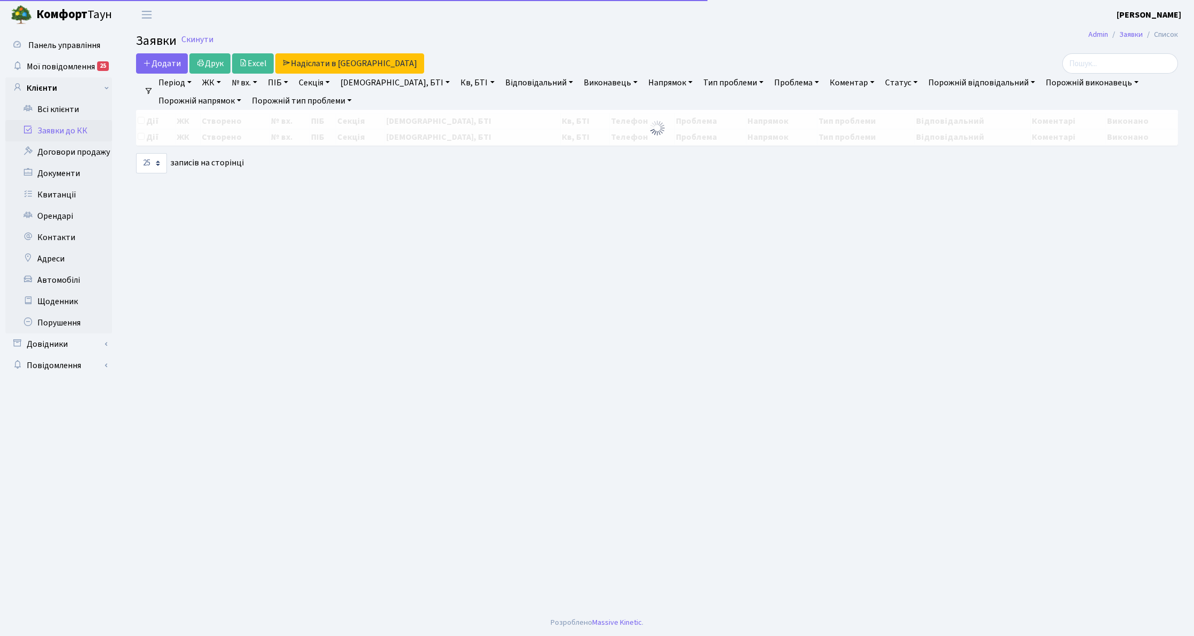
select select "25"
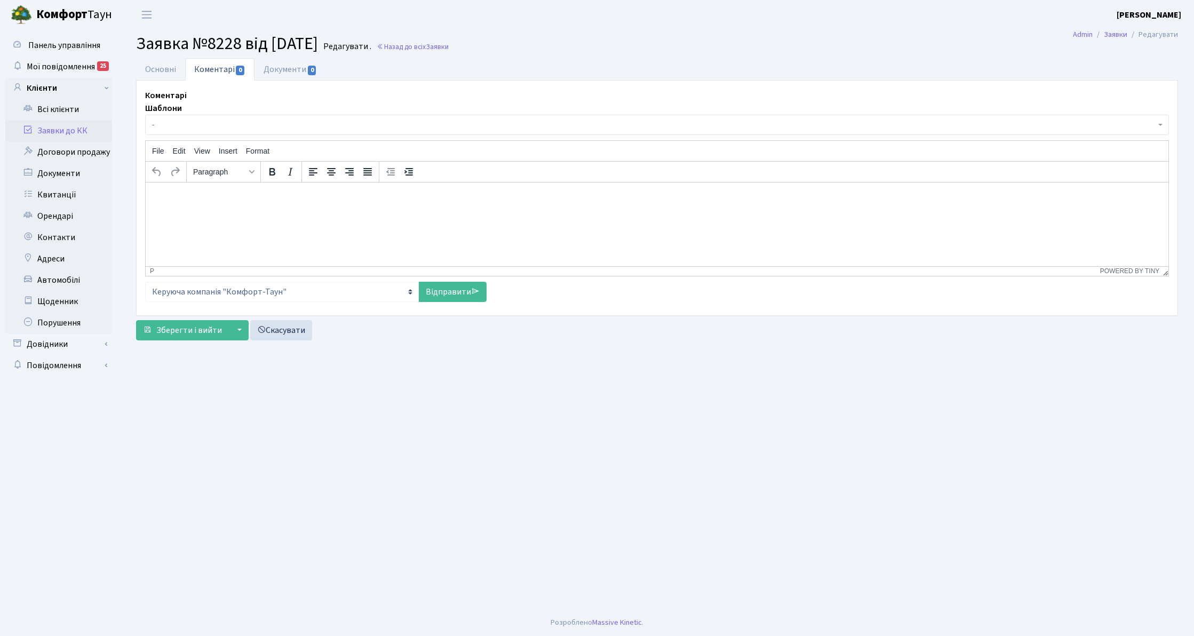
select select "9"
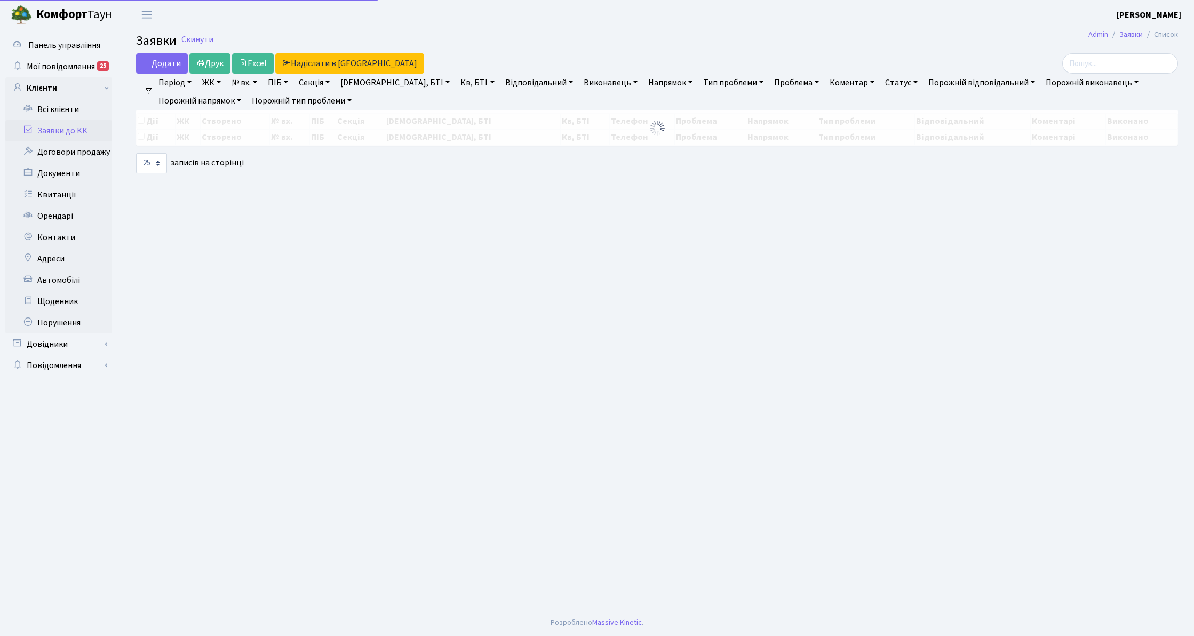
select select "25"
